Goal: Complete application form

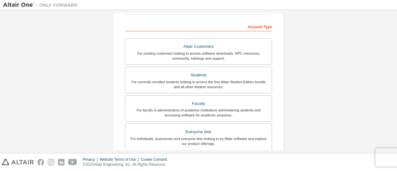
scroll to position [104, 0]
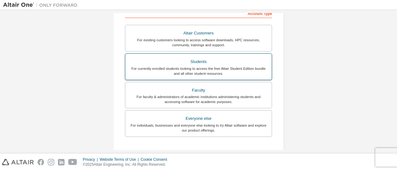
click at [204, 77] on label "Students For currently enrolled students looking to access the free Altair Stud…" at bounding box center [198, 66] width 147 height 27
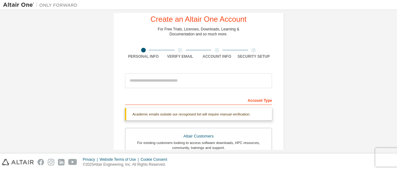
scroll to position [3, 0]
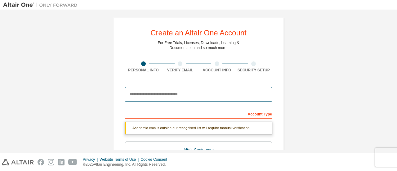
click at [201, 97] on input "email" at bounding box center [198, 94] width 147 height 15
type input "**********"
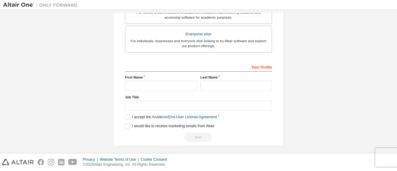
scroll to position [189, 0]
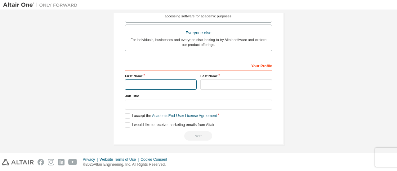
click at [154, 83] on input "text" at bounding box center [161, 84] width 72 height 10
type input "******"
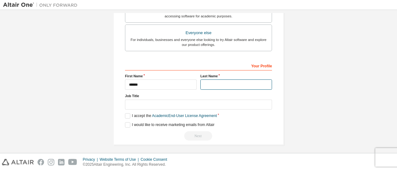
click at [222, 87] on input "text" at bounding box center [236, 84] width 72 height 10
type input "********"
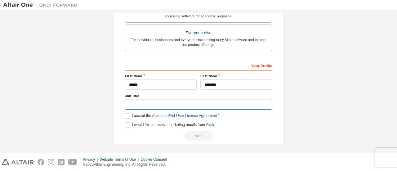
click at [142, 103] on input "text" at bounding box center [198, 105] width 147 height 10
type input "*"
type input "*******"
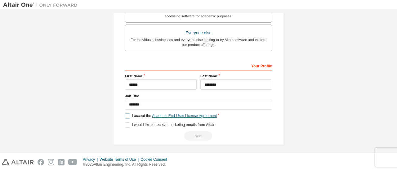
click at [165, 116] on link "Academic End-User License Agreement" at bounding box center [184, 116] width 65 height 4
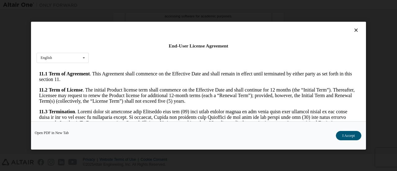
scroll to position [1042, 0]
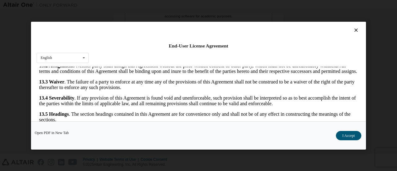
click at [356, 29] on icon at bounding box center [356, 30] width 7 height 6
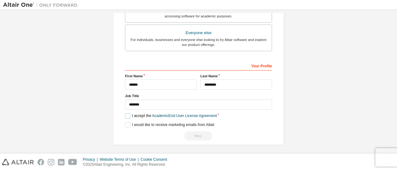
click at [126, 115] on label "I accept the Academic End-User License Agreement" at bounding box center [171, 115] width 92 height 5
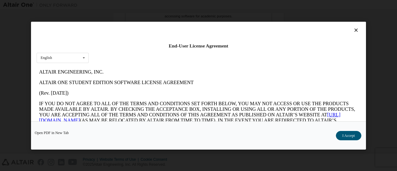
scroll to position [0, 0]
click at [356, 29] on icon at bounding box center [356, 30] width 7 height 6
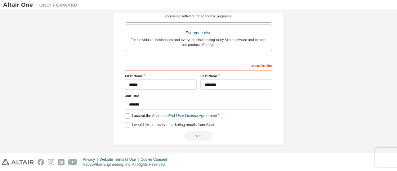
click at [126, 114] on label "I accept the Academic End-User License Agreement" at bounding box center [171, 115] width 92 height 5
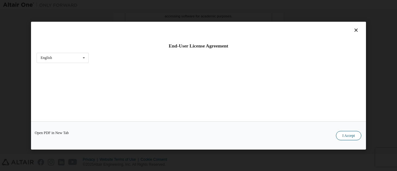
click at [346, 139] on button "I Accept" at bounding box center [348, 135] width 25 height 9
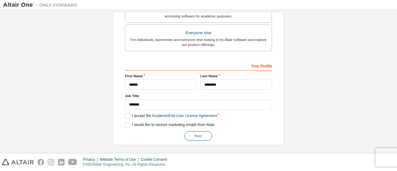
click at [198, 131] on button "Next" at bounding box center [198, 135] width 28 height 9
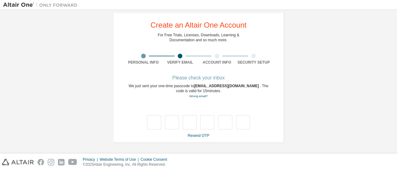
scroll to position [11, 0]
type input "*"
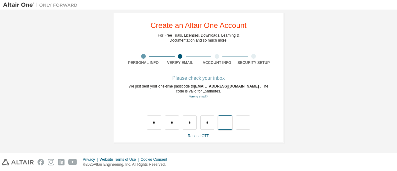
type input "*"
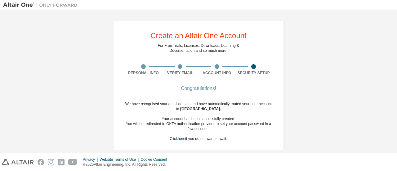
scroll to position [0, 0]
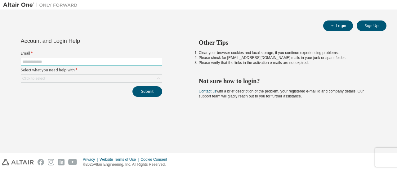
click at [100, 63] on input "text" at bounding box center [91, 61] width 138 height 5
type input "**********"
click at [95, 79] on div "Click to select" at bounding box center [91, 78] width 141 height 7
